Goal: Information Seeking & Learning: Stay updated

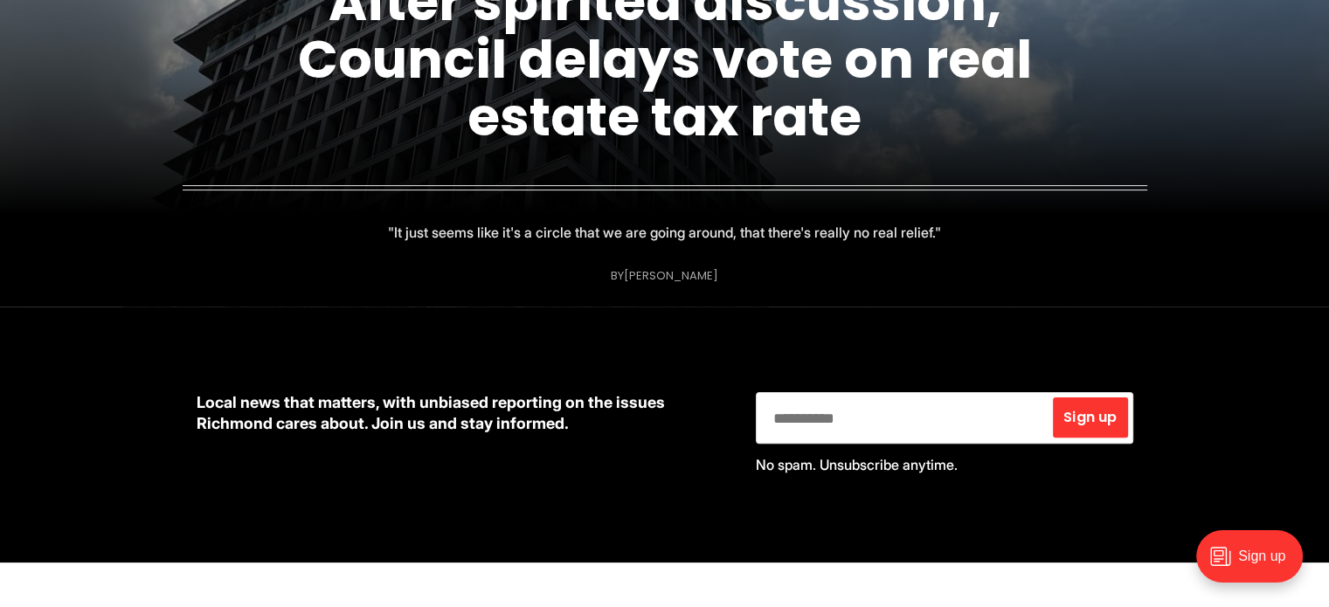
scroll to position [262, 0]
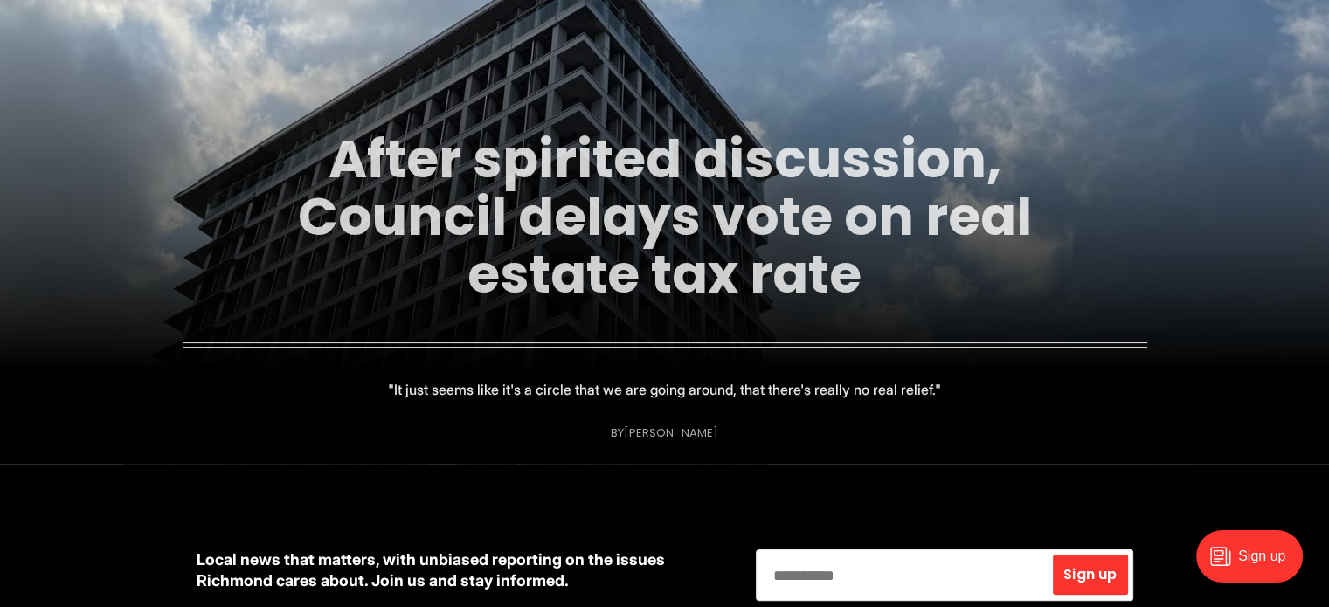
click at [762, 233] on link "After spirited discussion, Council delays vote on real estate tax rate" at bounding box center [665, 216] width 734 height 189
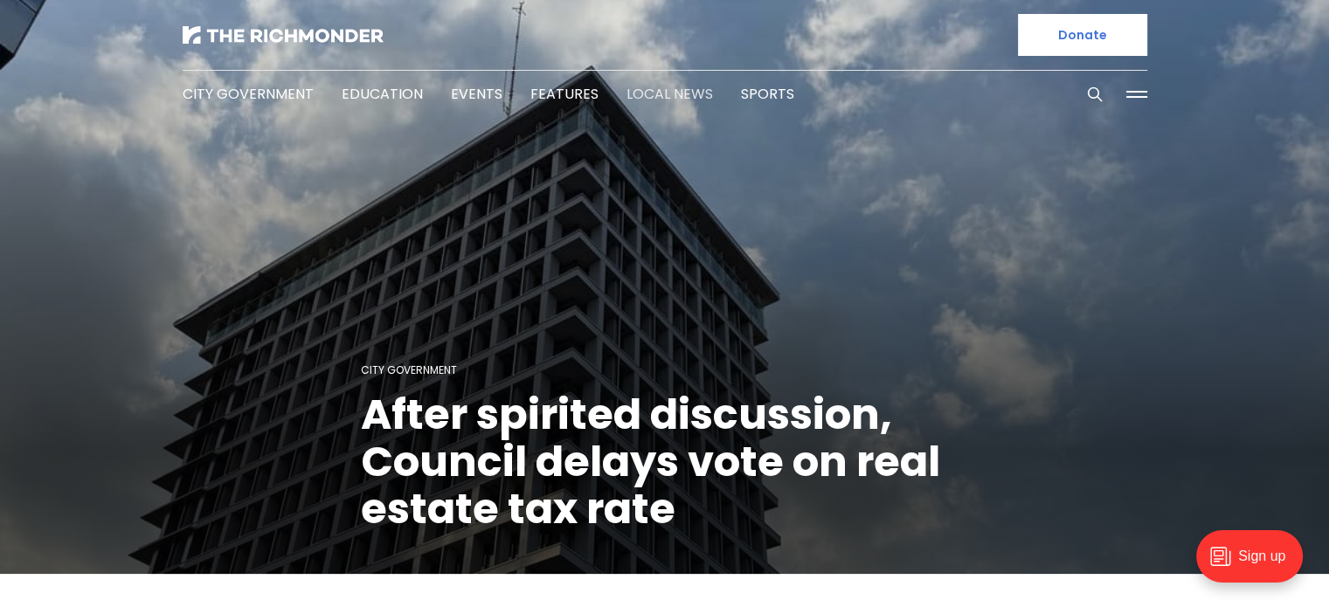
click at [649, 92] on link "Local News" at bounding box center [670, 94] width 87 height 20
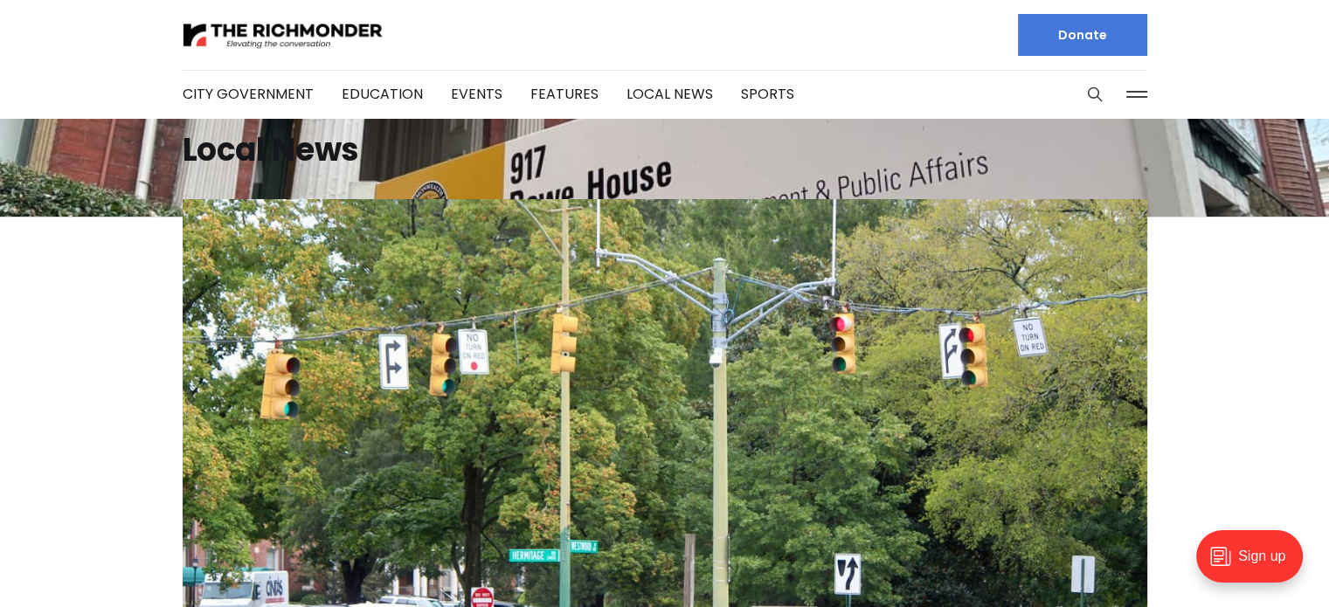
click at [1138, 94] on button at bounding box center [1137, 94] width 26 height 26
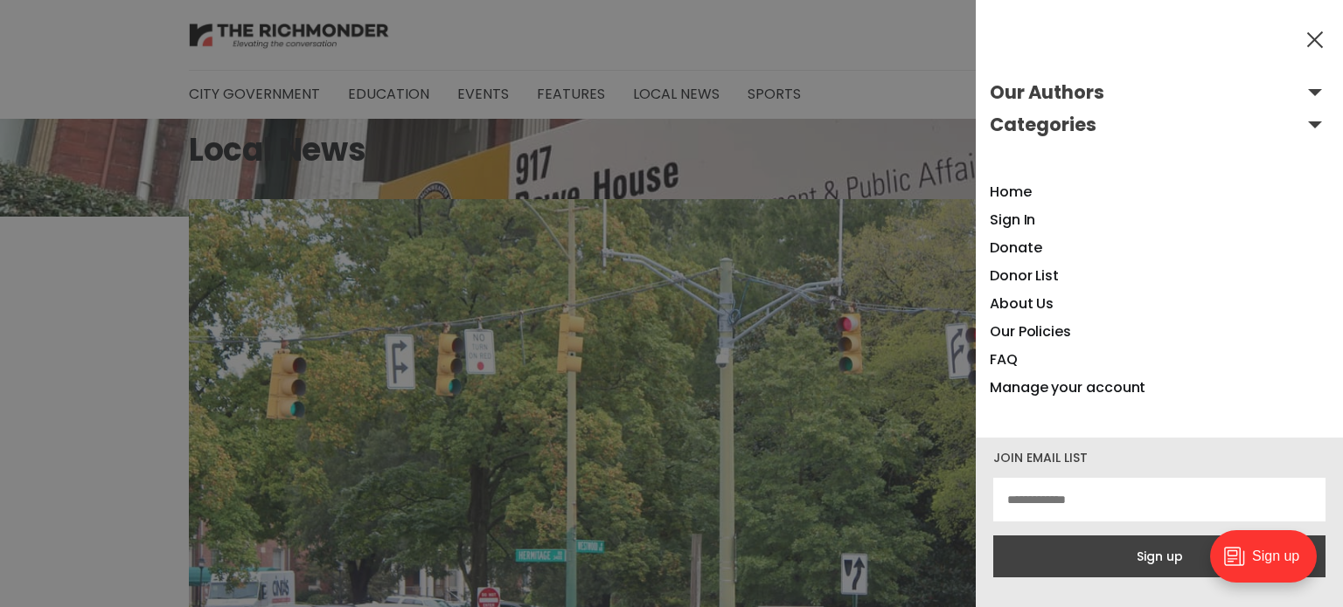
click at [1315, 35] on button at bounding box center [1315, 39] width 26 height 26
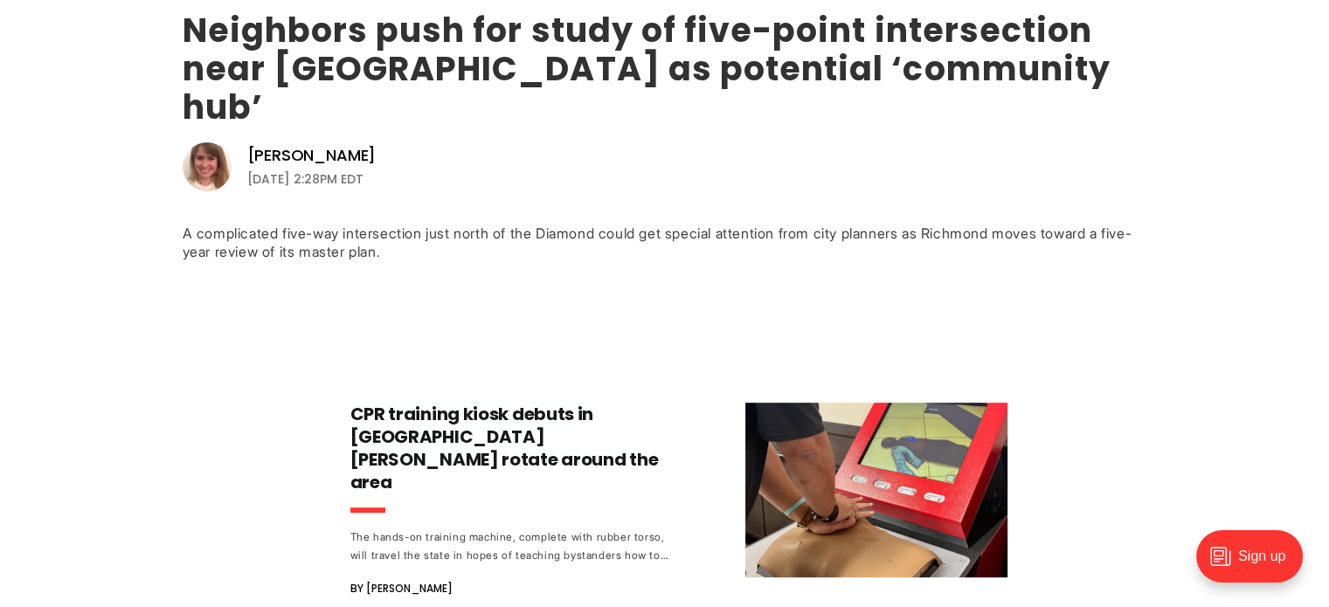
scroll to position [874, 0]
